Goal: Use online tool/utility: Utilize a website feature to perform a specific function

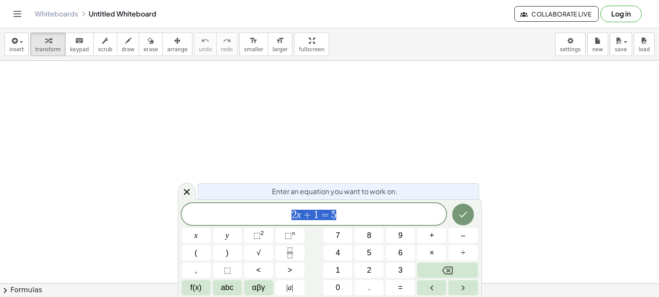
scroll to position [39, 0]
click at [456, 212] on button "Done" at bounding box center [463, 215] width 22 height 22
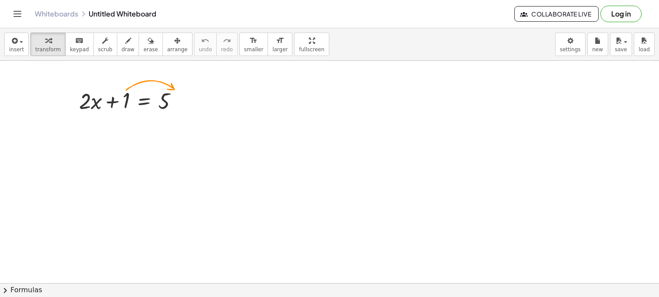
click at [456, 212] on div at bounding box center [329, 244] width 659 height 445
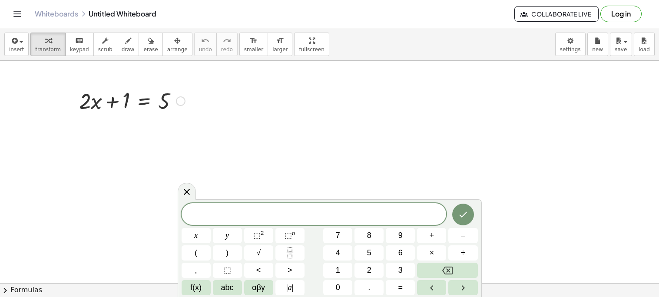
click at [125, 99] on div at bounding box center [132, 101] width 115 height 30
drag, startPoint x: 125, startPoint y: 99, endPoint x: 195, endPoint y: 98, distance: 69.0
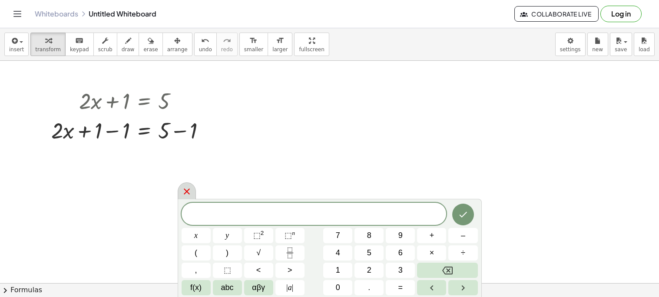
click at [186, 193] on icon at bounding box center [186, 191] width 10 height 10
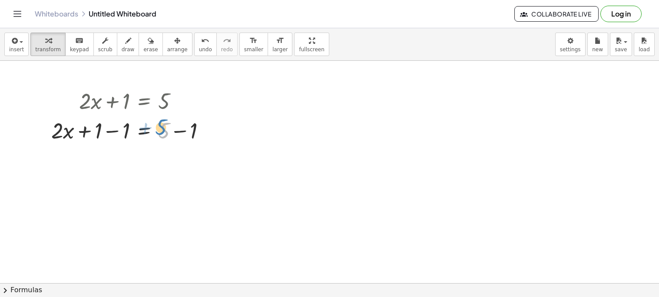
click at [161, 124] on div at bounding box center [132, 130] width 170 height 30
drag, startPoint x: 125, startPoint y: 132, endPoint x: 96, endPoint y: 133, distance: 28.2
drag, startPoint x: 195, startPoint y: 157, endPoint x: 167, endPoint y: 158, distance: 27.8
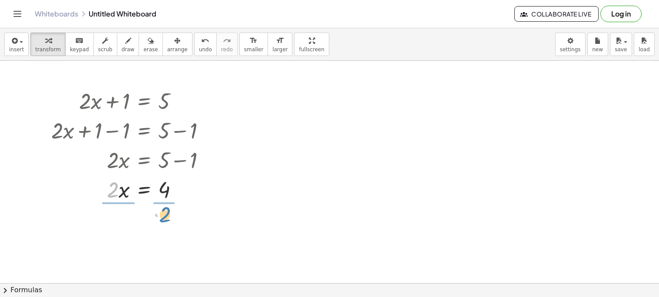
drag, startPoint x: 115, startPoint y: 189, endPoint x: 167, endPoint y: 214, distance: 57.5
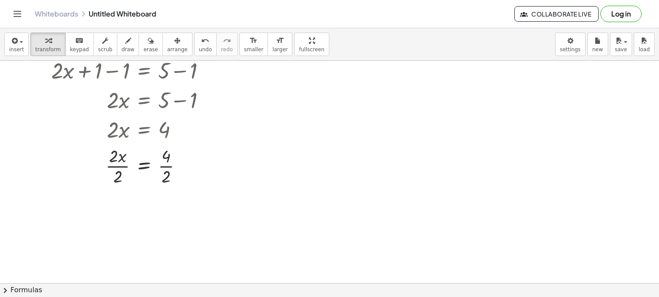
scroll to position [101, 0]
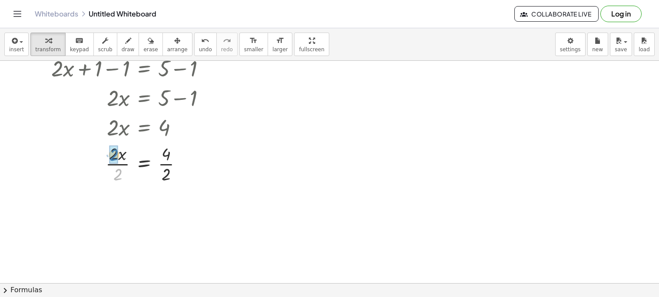
drag, startPoint x: 118, startPoint y: 178, endPoint x: 113, endPoint y: 159, distance: 19.7
drag, startPoint x: 162, startPoint y: 214, endPoint x: 159, endPoint y: 195, distance: 19.8
click at [159, 195] on div at bounding box center [132, 206] width 170 height 43
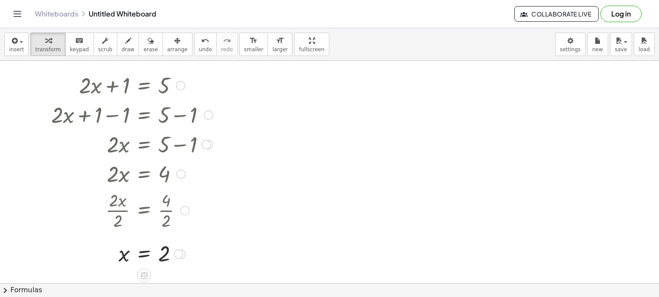
scroll to position [55, 0]
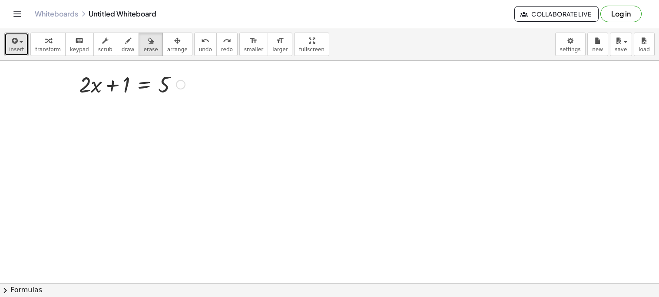
click at [18, 49] on span "insert" at bounding box center [16, 49] width 15 height 6
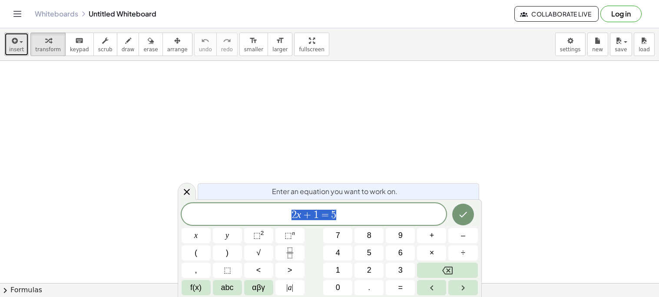
click at [20, 47] on span "insert" at bounding box center [16, 49] width 15 height 6
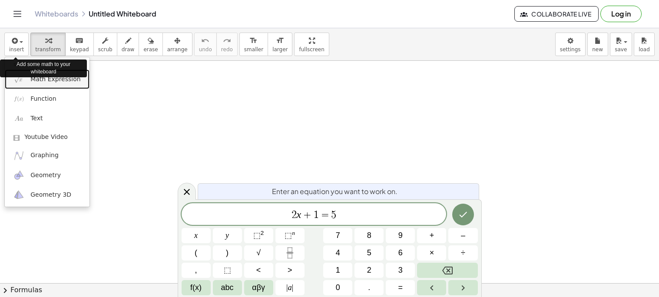
click at [49, 85] on link "Math Expression" at bounding box center [47, 79] width 85 height 20
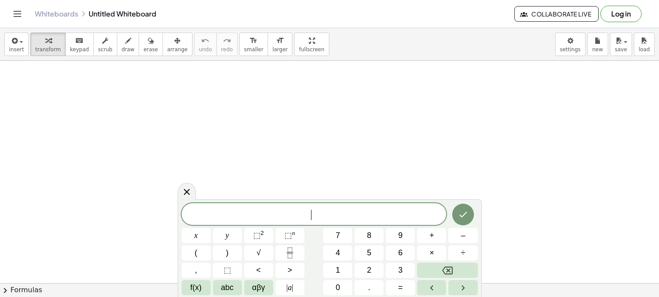
click at [373, 256] on button "5" at bounding box center [368, 252] width 29 height 15
click at [461, 213] on icon "Done" at bounding box center [463, 214] width 10 height 10
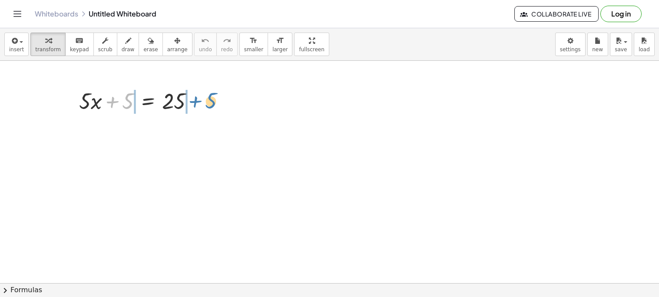
drag, startPoint x: 127, startPoint y: 97, endPoint x: 211, endPoint y: 93, distance: 84.3
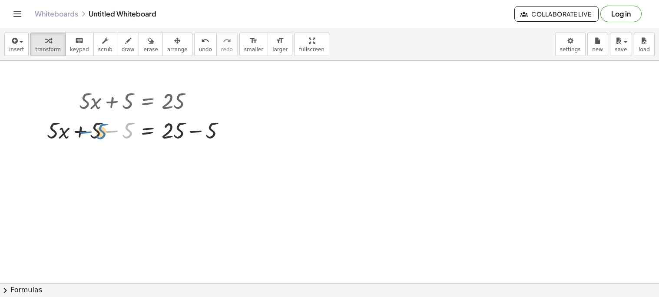
drag, startPoint x: 130, startPoint y: 132, endPoint x: 106, endPoint y: 132, distance: 23.5
click at [106, 132] on div at bounding box center [140, 130] width 194 height 30
drag, startPoint x: 125, startPoint y: 132, endPoint x: 96, endPoint y: 132, distance: 29.5
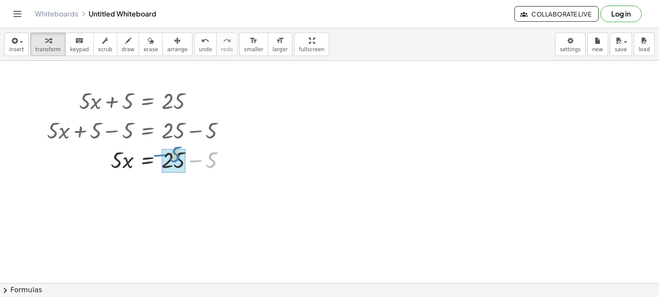
drag, startPoint x: 212, startPoint y: 155, endPoint x: 177, endPoint y: 149, distance: 36.0
drag, startPoint x: 122, startPoint y: 186, endPoint x: 128, endPoint y: 183, distance: 6.0
click at [128, 183] on div at bounding box center [140, 189] width 194 height 30
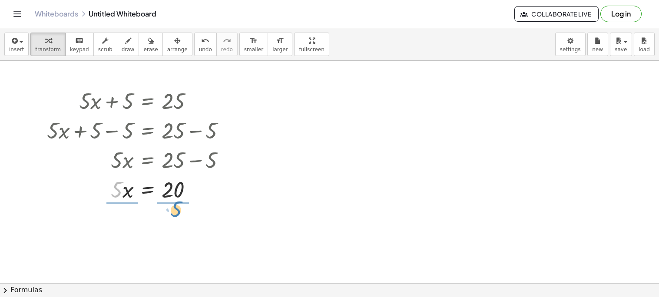
drag, startPoint x: 117, startPoint y: 183, endPoint x: 177, endPoint y: 202, distance: 62.8
drag, startPoint x: 124, startPoint y: 233, endPoint x: 124, endPoint y: 214, distance: 19.5
click at [124, 214] on div at bounding box center [140, 225] width 194 height 43
drag, startPoint x: 174, startPoint y: 236, endPoint x: 175, endPoint y: 216, distance: 19.6
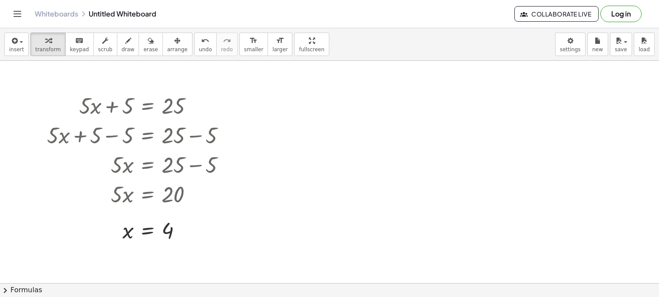
scroll to position [82, 0]
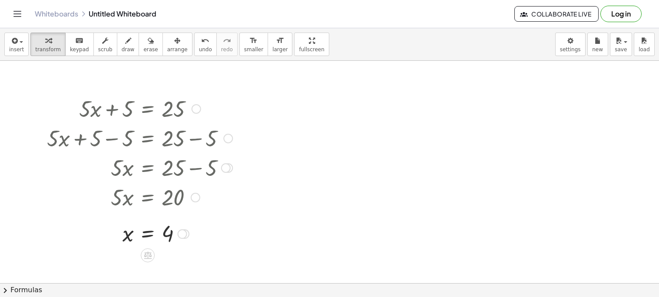
drag, startPoint x: 81, startPoint y: 110, endPoint x: 136, endPoint y: 125, distance: 57.2
click at [148, 109] on div "+ · 5 · x + 5 = 25 + · 5 · x + 5 − 5 = + 25 − 5 + · 5 · x + 0 = + 25 − 5 · 5 · …" at bounding box center [148, 109] width 0 height 0
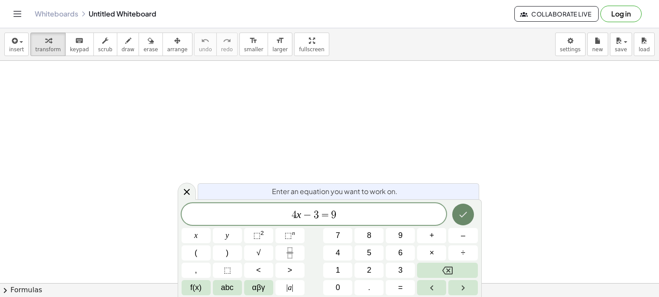
click at [458, 217] on icon "Done" at bounding box center [463, 214] width 10 height 10
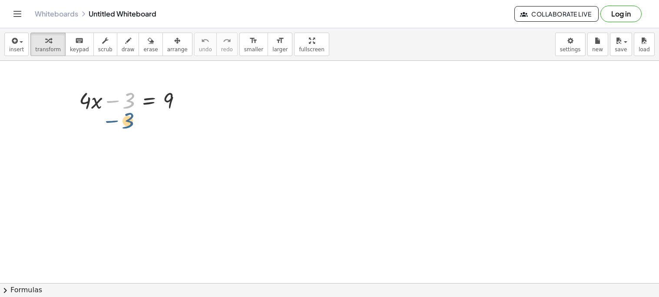
drag, startPoint x: 129, startPoint y: 105, endPoint x: 127, endPoint y: 128, distance: 23.1
drag, startPoint x: 128, startPoint y: 107, endPoint x: 196, endPoint y: 104, distance: 68.3
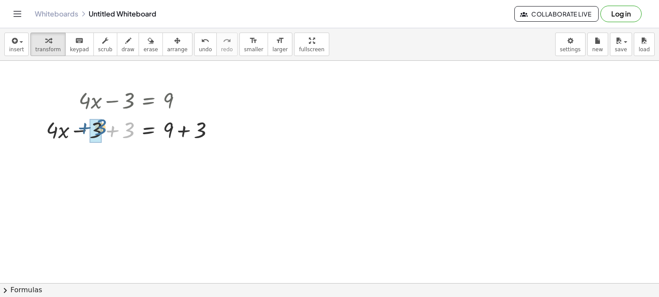
drag, startPoint x: 125, startPoint y: 126, endPoint x: 96, endPoint y: 123, distance: 28.8
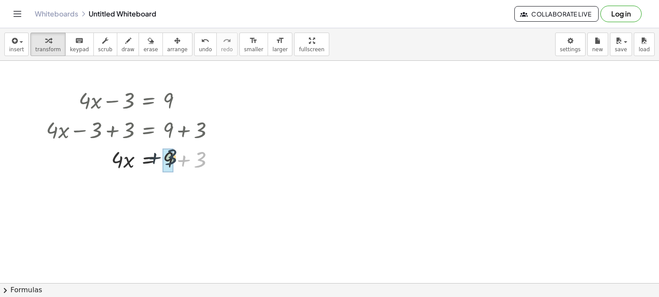
drag, startPoint x: 201, startPoint y: 163, endPoint x: 170, endPoint y: 159, distance: 31.1
drag, startPoint x: 120, startPoint y: 188, endPoint x: 122, endPoint y: 218, distance: 30.4
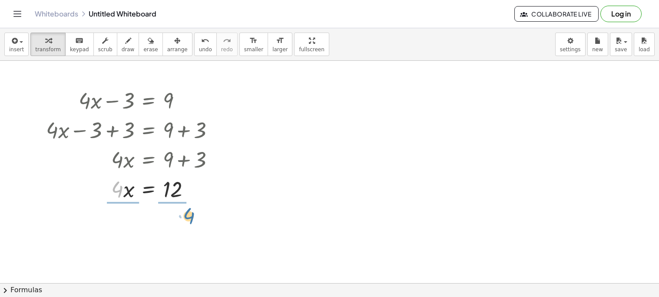
drag, startPoint x: 117, startPoint y: 189, endPoint x: 174, endPoint y: 211, distance: 61.1
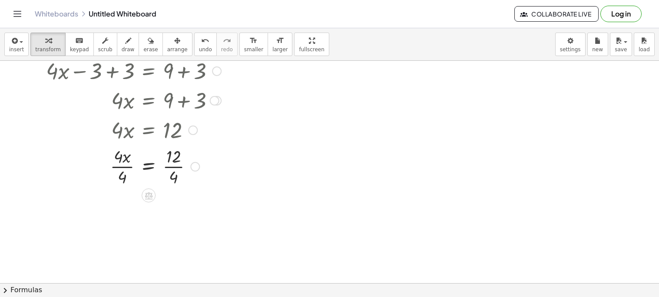
scroll to position [59, 0]
drag, startPoint x: 122, startPoint y: 177, endPoint x: 118, endPoint y: 161, distance: 16.5
drag, startPoint x: 171, startPoint y: 217, endPoint x: 177, endPoint y: 193, distance: 24.5
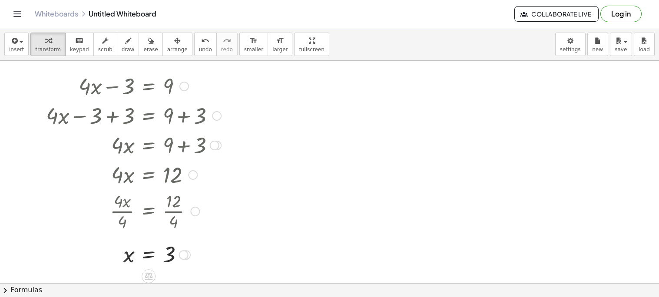
scroll to position [16, 0]
